Goal: Check status: Check status

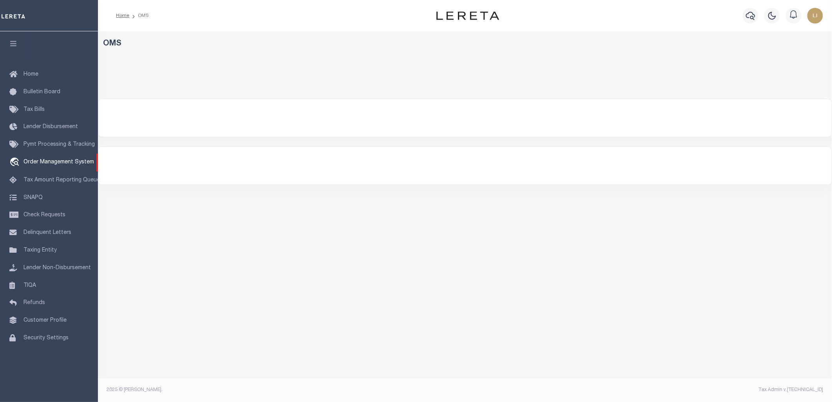
select select "200"
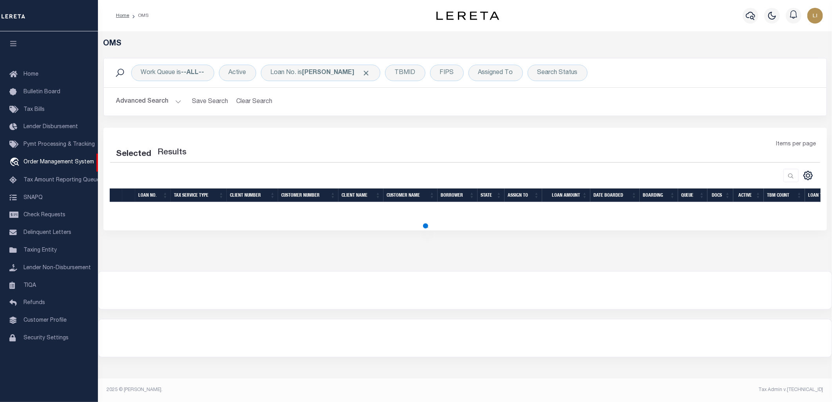
select select "200"
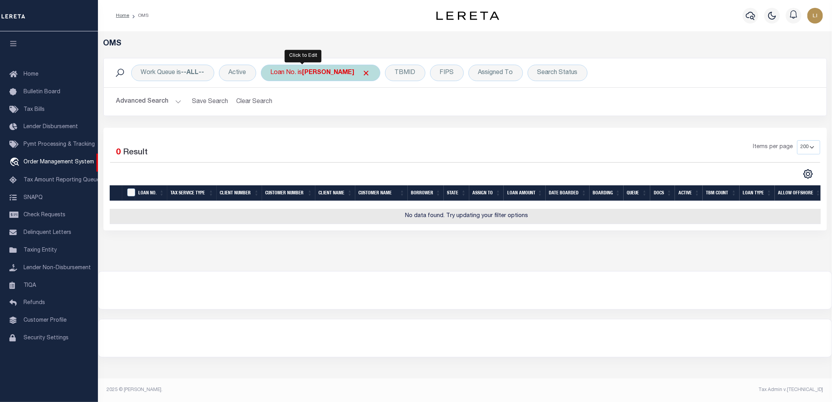
click at [274, 76] on div "Loan No. is [PERSON_NAME]" at bounding box center [321, 73] width 120 height 16
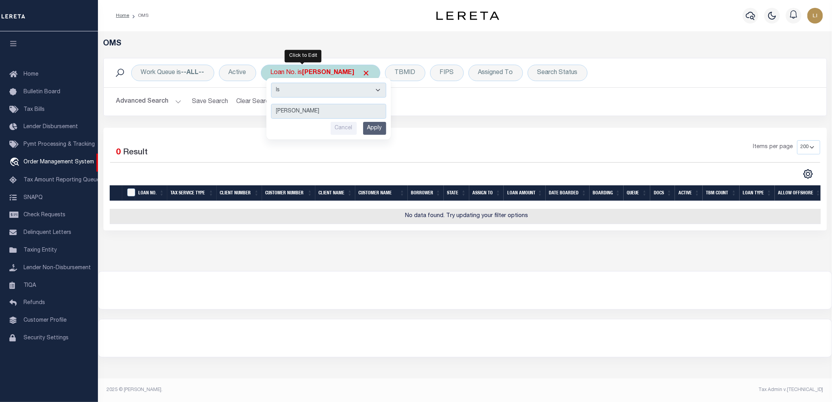
click at [283, 100] on div "Is Contains [PERSON_NAME] Cancel Apply" at bounding box center [329, 109] width 125 height 62
click at [283, 94] on select "Is Contains" at bounding box center [328, 90] width 115 height 15
select select "c"
click at [272, 83] on select "Is Contains" at bounding box center [328, 90] width 115 height 15
click at [370, 128] on input "Apply" at bounding box center [374, 128] width 23 height 13
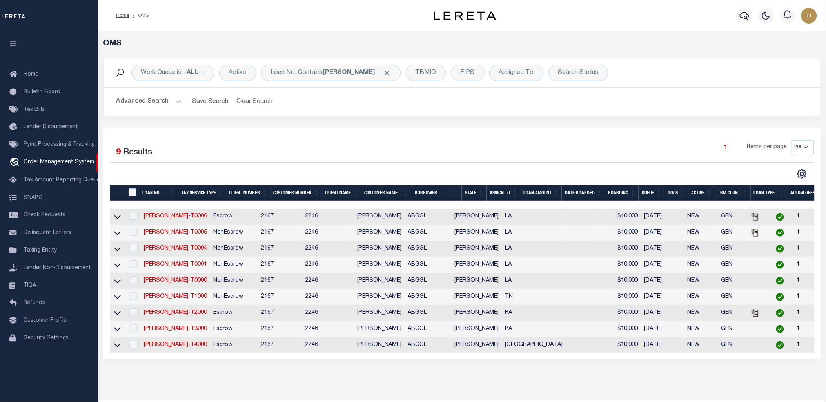
click at [10, 42] on icon "button" at bounding box center [13, 43] width 9 height 7
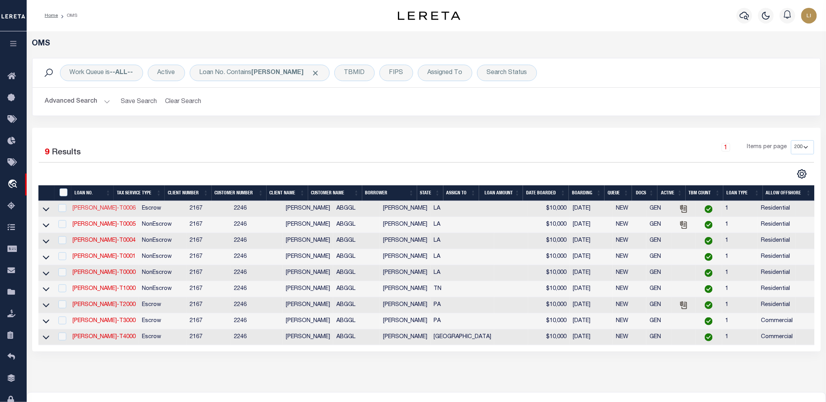
click at [103, 210] on link "[PERSON_NAME]-T0006" at bounding box center [104, 208] width 63 height 5
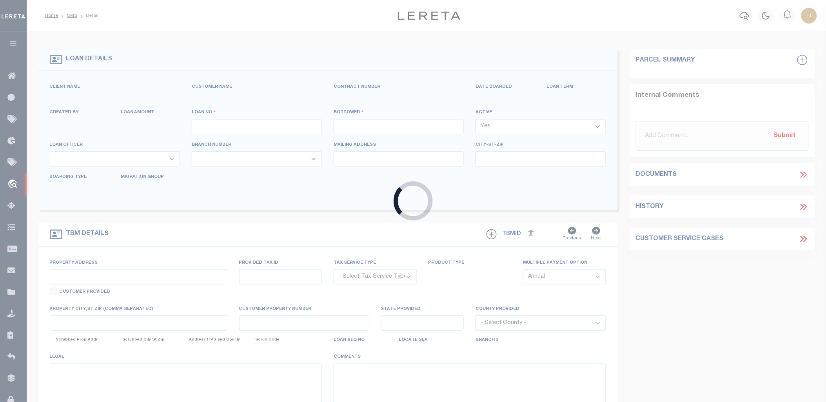
type input "[PERSON_NAME]-T0006"
type input "[PERSON_NAME]"
select select
type input "[STREET_ADDRESS]"
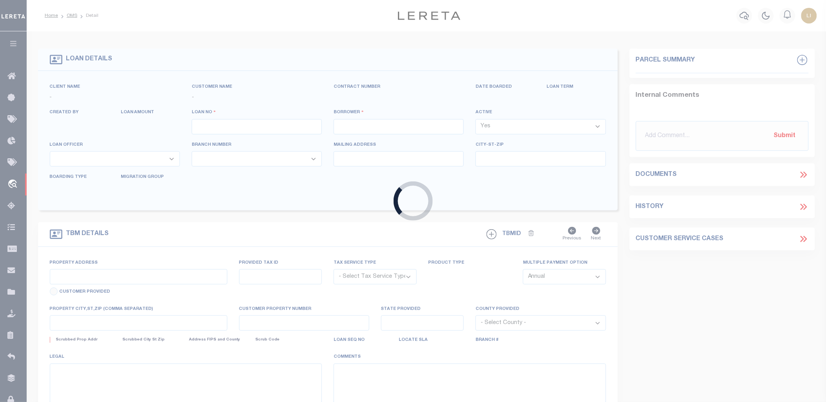
type input "INDEPENDENCE LA 70443-2708"
type input "[DATE]"
select select "10"
select select "Escrow"
type input "[STREET_ADDRESS]"
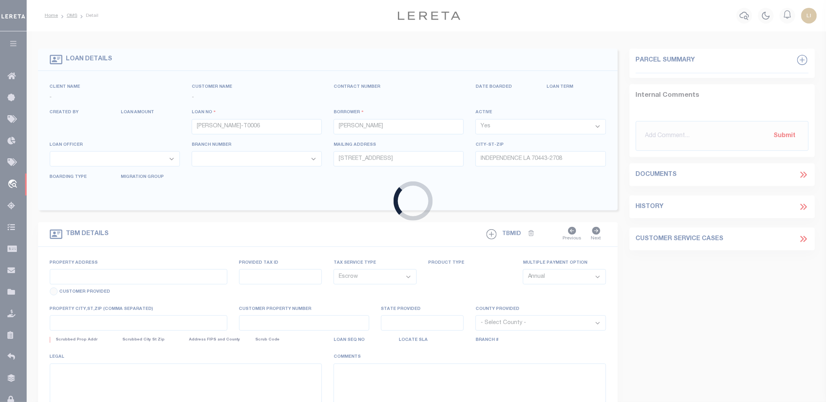
select select
type input "INDEPENDENCE LA 70443-2708"
type input "LA"
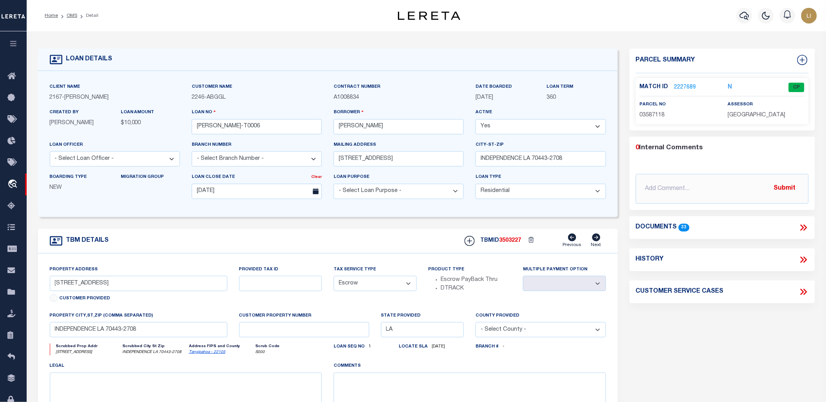
click at [802, 223] on icon at bounding box center [803, 228] width 10 height 10
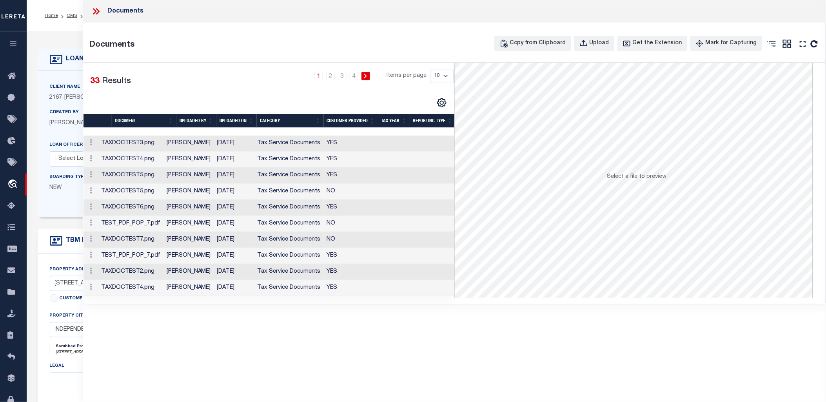
click at [160, 143] on td "TAXDOCTEST3.png" at bounding box center [130, 144] width 65 height 16
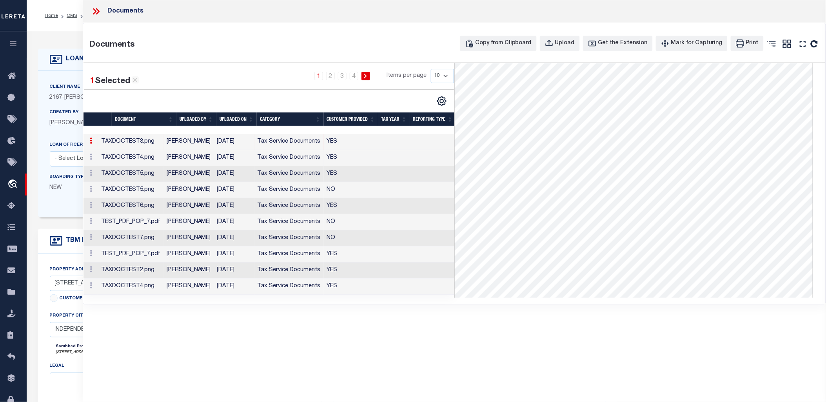
click at [158, 156] on td "TAXDOCTEST4.png" at bounding box center [130, 158] width 65 height 16
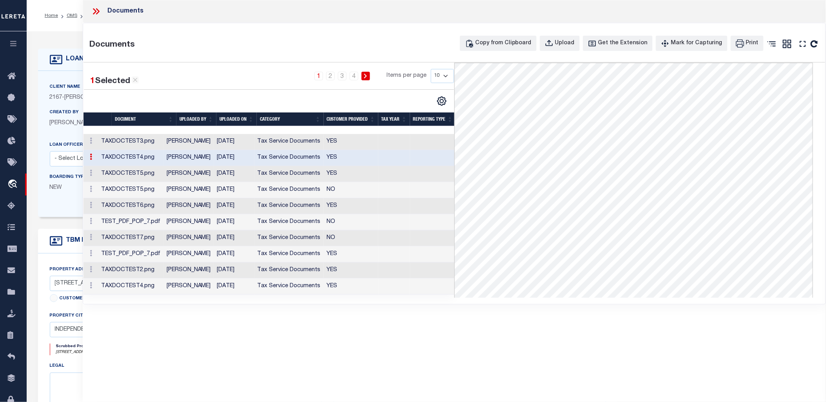
click at [155, 174] on td "TAXDOCTEST5.png" at bounding box center [130, 174] width 65 height 16
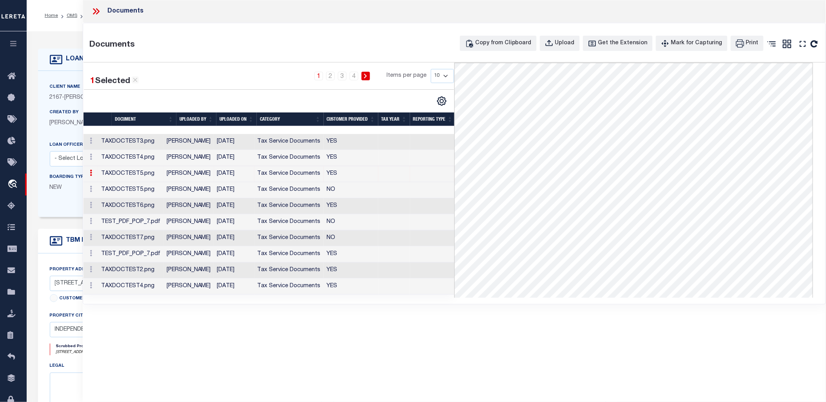
click at [154, 195] on td "TAXDOCTEST5.png" at bounding box center [130, 190] width 65 height 16
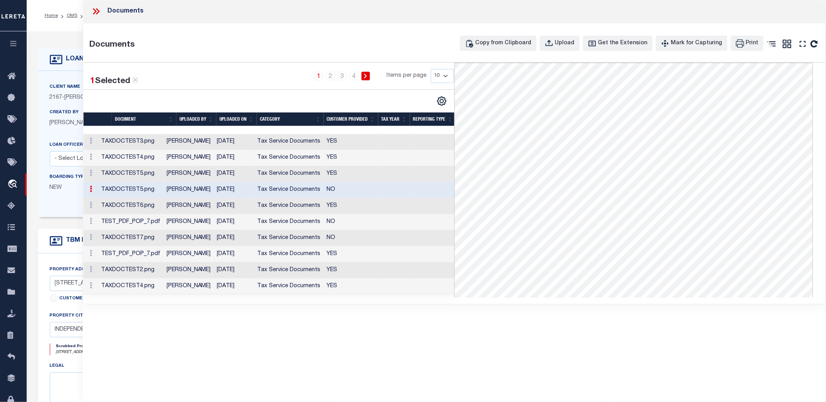
click at [148, 209] on td "TAXDOCTEST6.png" at bounding box center [130, 206] width 65 height 16
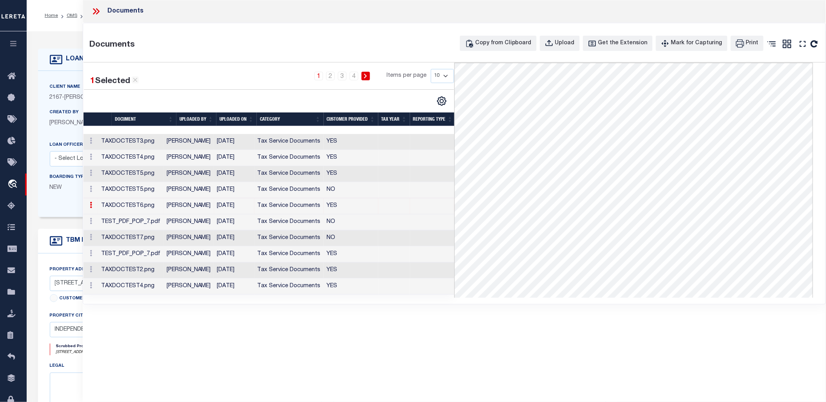
click at [163, 221] on td "TEST_PDF_POP_7.pdf" at bounding box center [130, 222] width 65 height 16
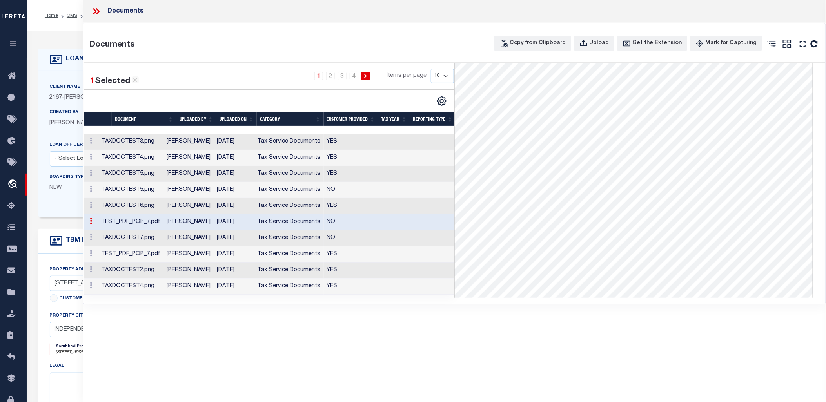
click at [162, 241] on td "TAXDOCTEST7.png" at bounding box center [130, 238] width 65 height 16
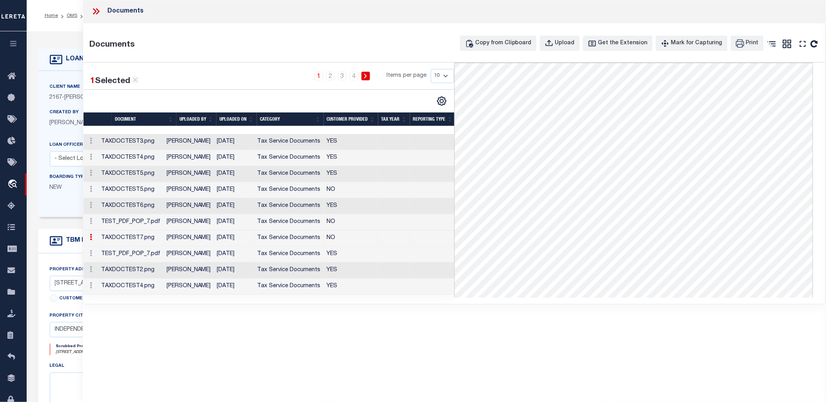
click at [162, 286] on td "TAXDOCTEST4.png" at bounding box center [130, 287] width 65 height 16
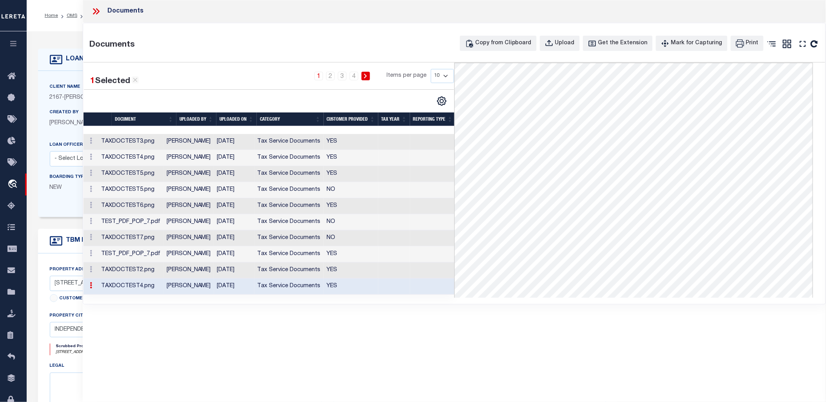
click at [350, 75] on li "4" at bounding box center [354, 76] width 12 height 9
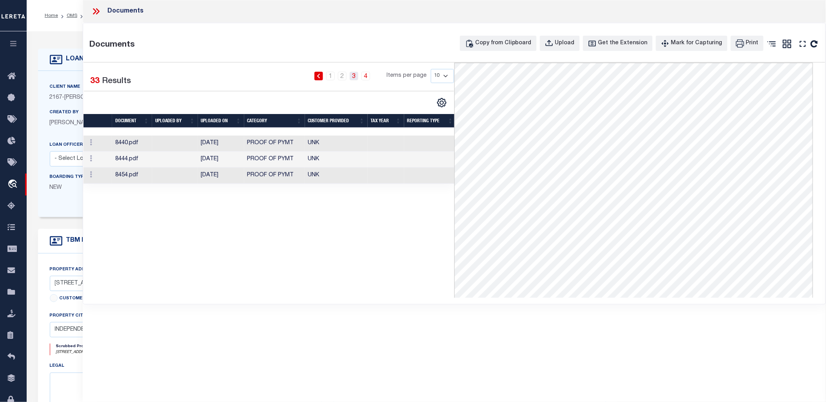
click at [351, 78] on link "3" at bounding box center [354, 76] width 9 height 9
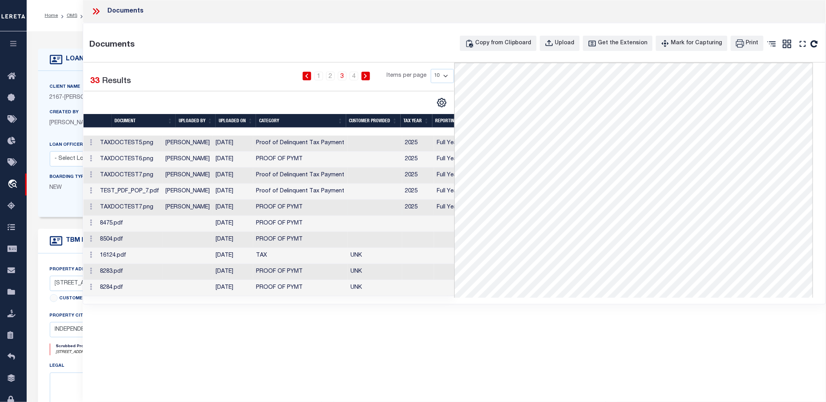
click at [145, 208] on td "TAXDOCTEST7.png" at bounding box center [129, 208] width 65 height 16
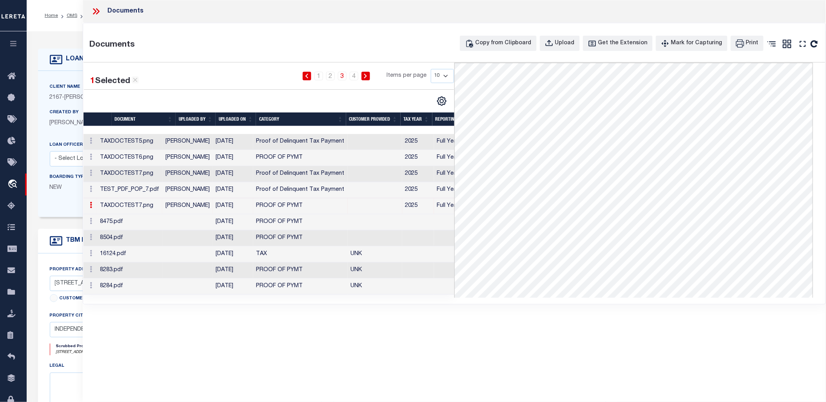
click at [146, 191] on td "TEST_PDF_POP_7.pdf" at bounding box center [129, 190] width 65 height 16
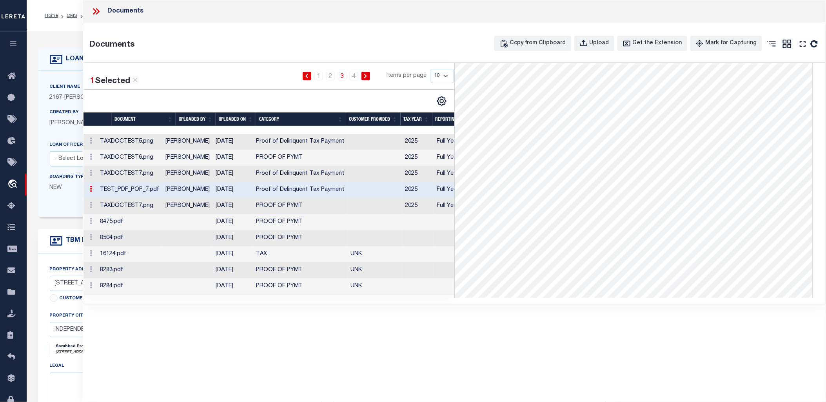
click at [147, 247] on td "16124.pdf" at bounding box center [129, 255] width 65 height 16
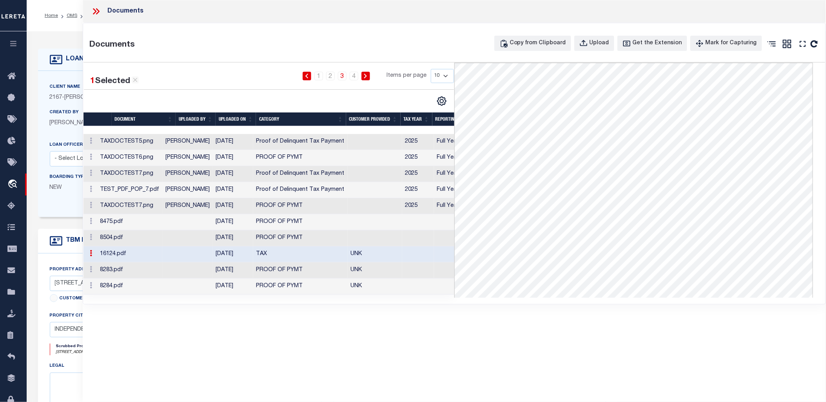
click at [147, 286] on td "8284.pdf" at bounding box center [129, 287] width 65 height 16
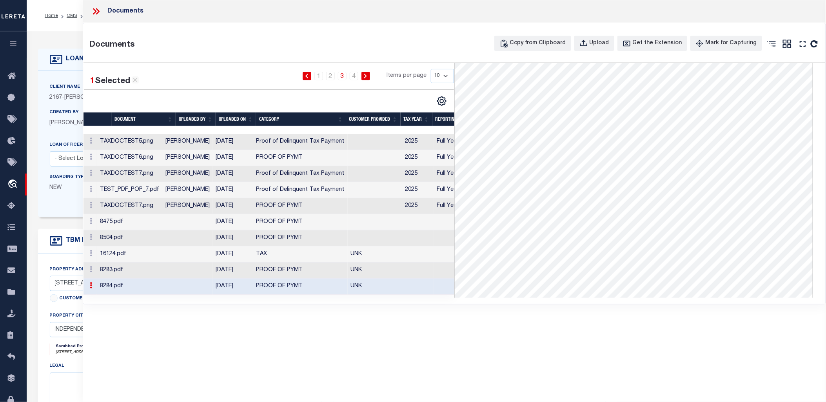
click at [365, 74] on icon at bounding box center [366, 76] width 4 height 5
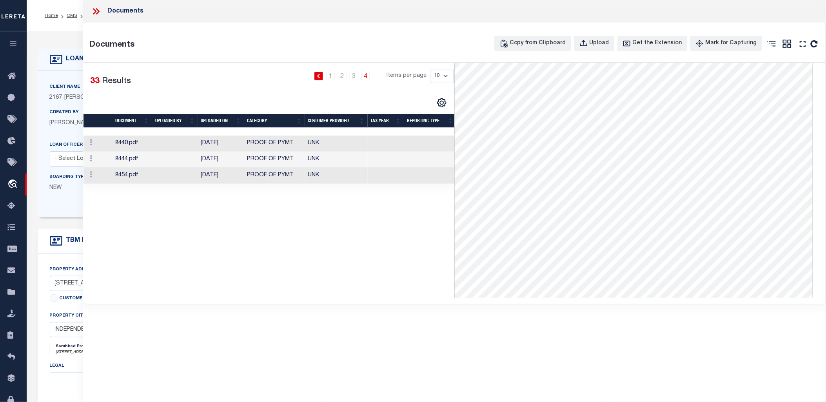
click at [151, 138] on td "8440.pdf" at bounding box center [132, 144] width 40 height 16
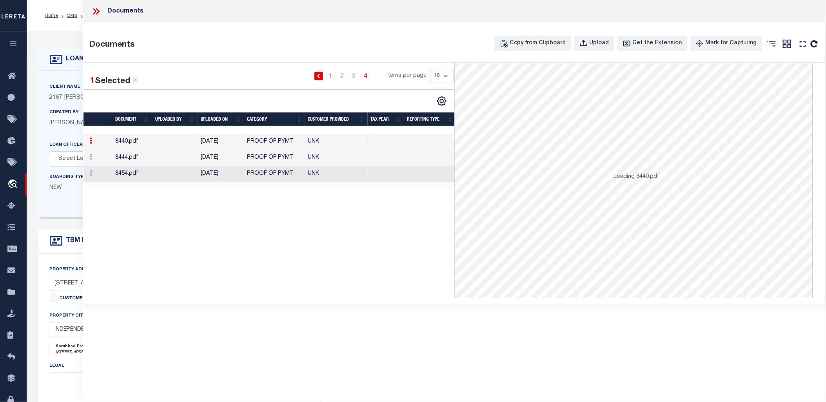
click at [319, 74] on icon at bounding box center [319, 76] width 4 height 5
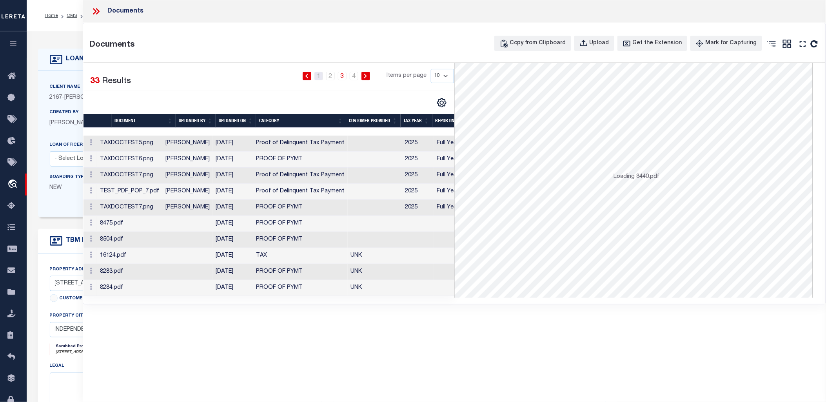
click at [319, 73] on link "1" at bounding box center [318, 76] width 9 height 9
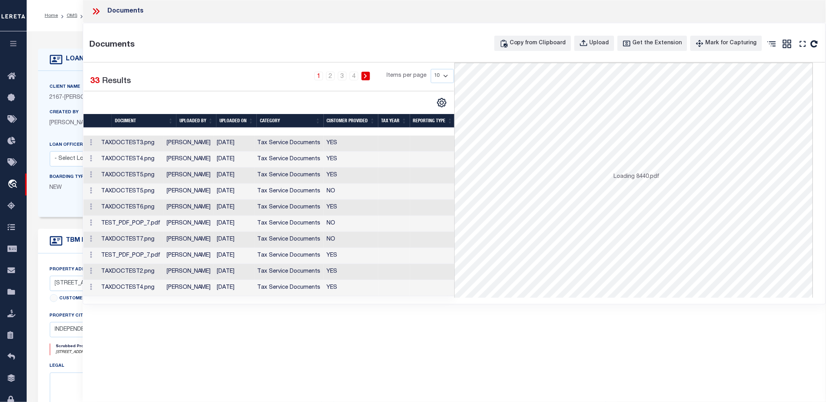
click at [319, 73] on link "1" at bounding box center [318, 76] width 9 height 9
click at [332, 76] on link "2" at bounding box center [330, 76] width 9 height 9
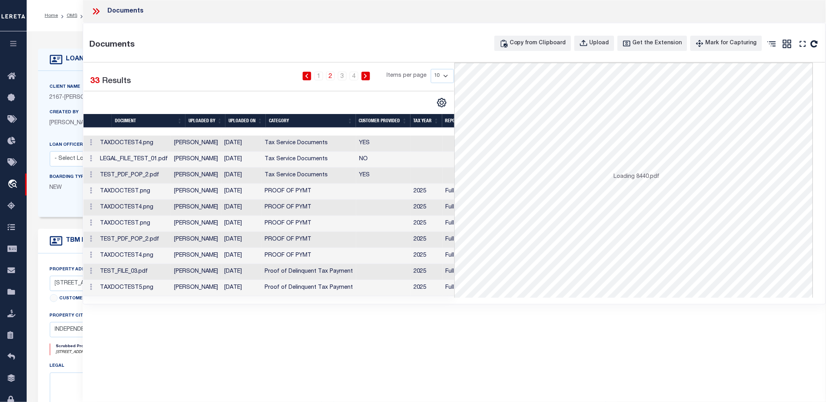
click at [161, 161] on td "LEGAL_FILE_TEST_01.pdf" at bounding box center [134, 160] width 74 height 16
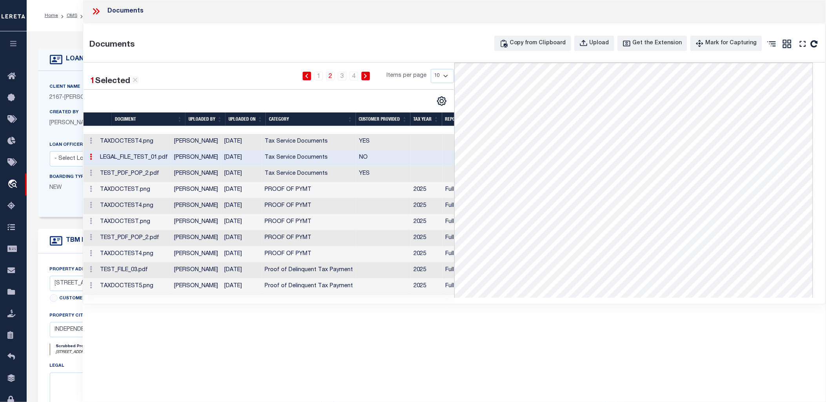
click at [94, 12] on icon at bounding box center [96, 11] width 10 height 10
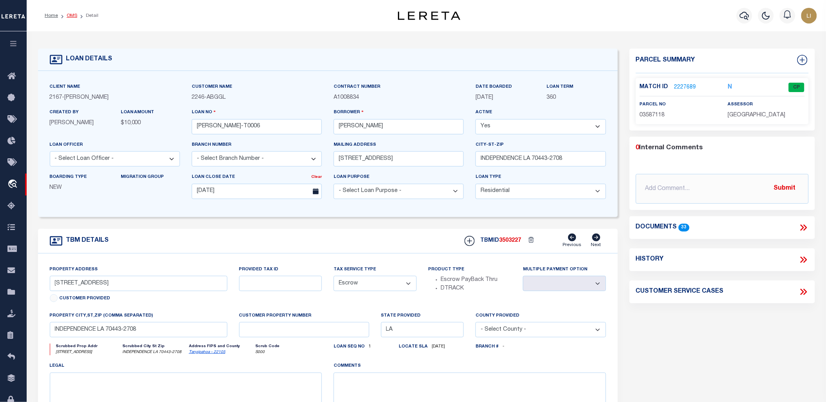
click at [74, 14] on link "OMS" at bounding box center [72, 15] width 11 height 5
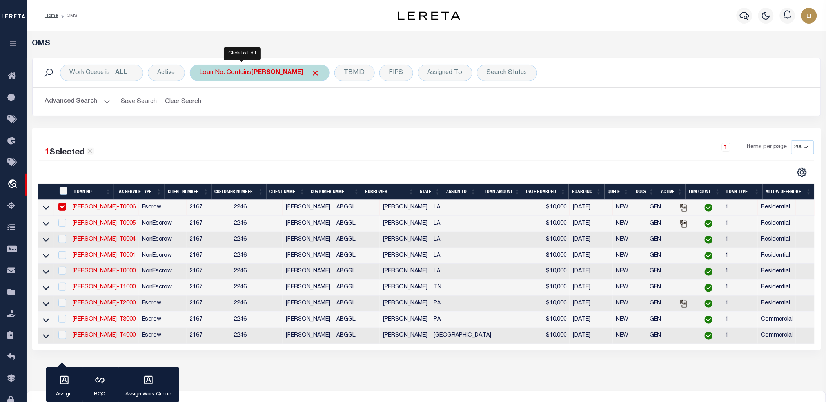
click at [201, 75] on div "Loan No. Contains [PERSON_NAME]" at bounding box center [260, 73] width 140 height 16
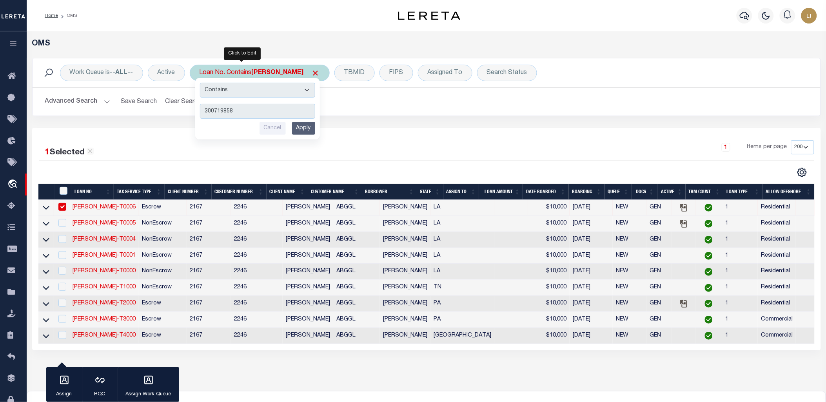
type input "300719858"
click at [312, 130] on input "Apply" at bounding box center [303, 128] width 23 height 13
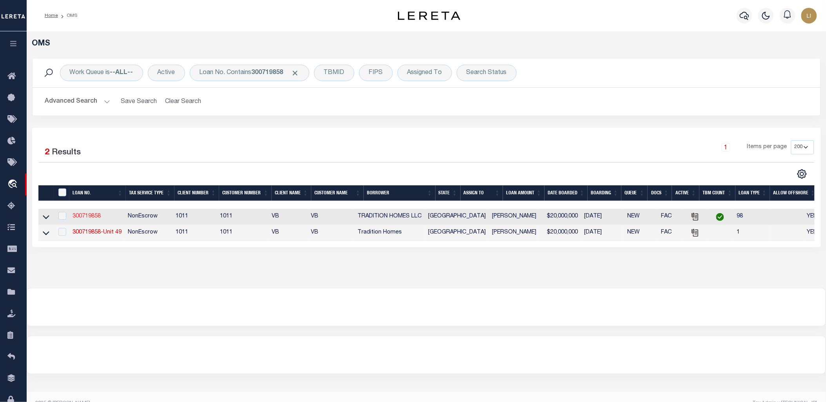
click at [91, 218] on link "300719858" at bounding box center [87, 216] width 28 height 5
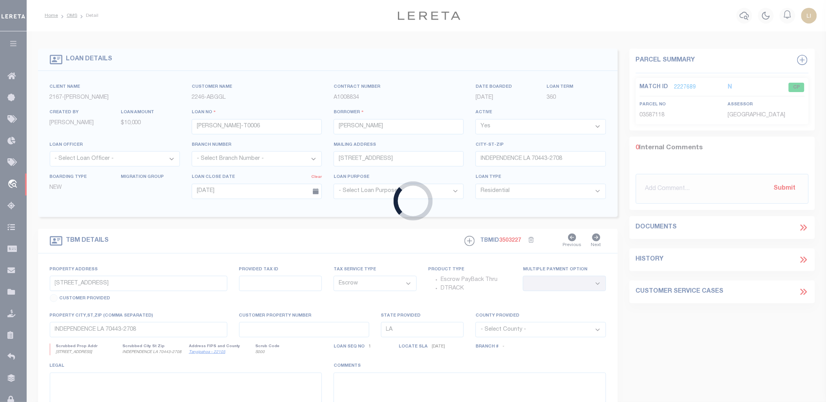
type input "300719858"
type input "TRADITION HOMES LLC"
select select
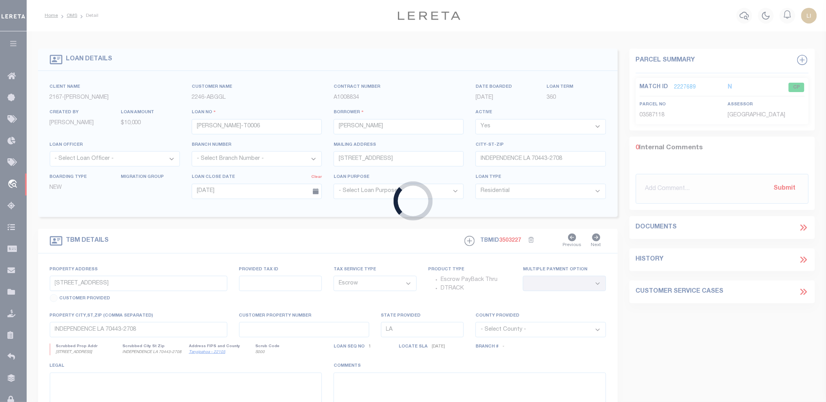
select select "NonEscrow"
select select "7434"
select select "65"
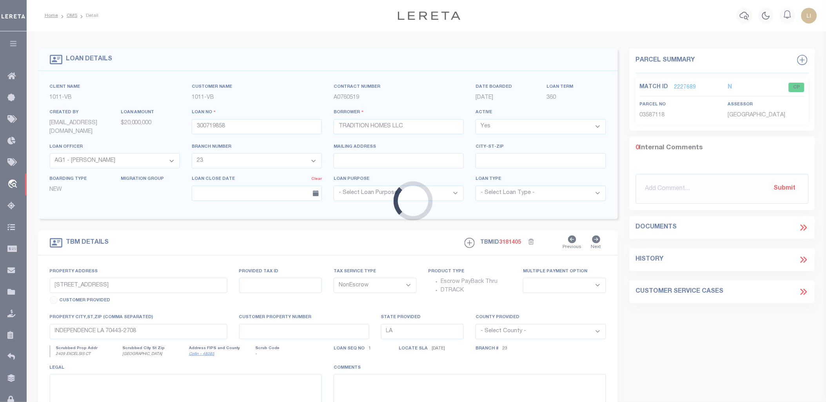
type input "2409 Excelsis Ct"
select select
type input "Celina [GEOGRAPHIC_DATA]"
type input "[GEOGRAPHIC_DATA]"
select select "Collin"
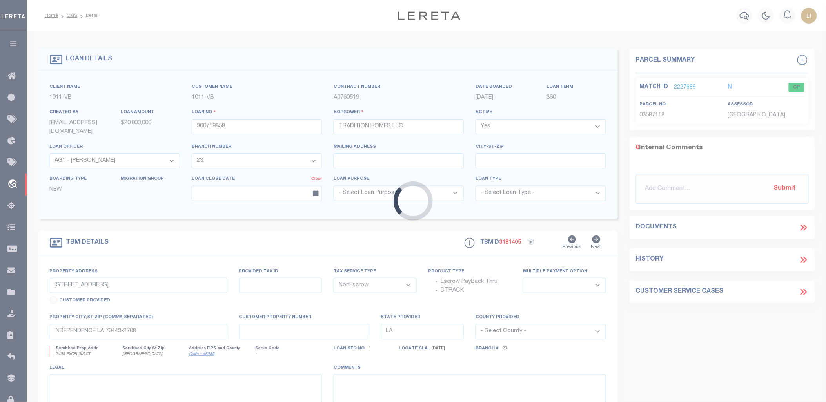
type textarea "CS: per [PERSON_NAME] change the loan officer to [PERSON_NAME] and officer to 9…"
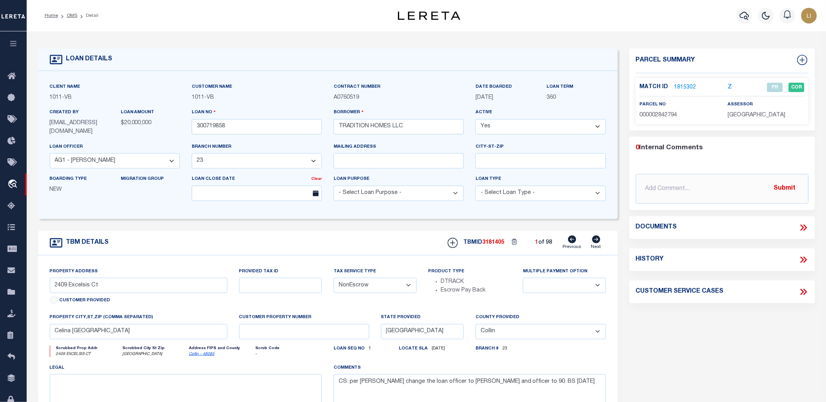
click at [805, 225] on icon at bounding box center [805, 228] width 4 height 6
